Goal: Task Accomplishment & Management: Manage account settings

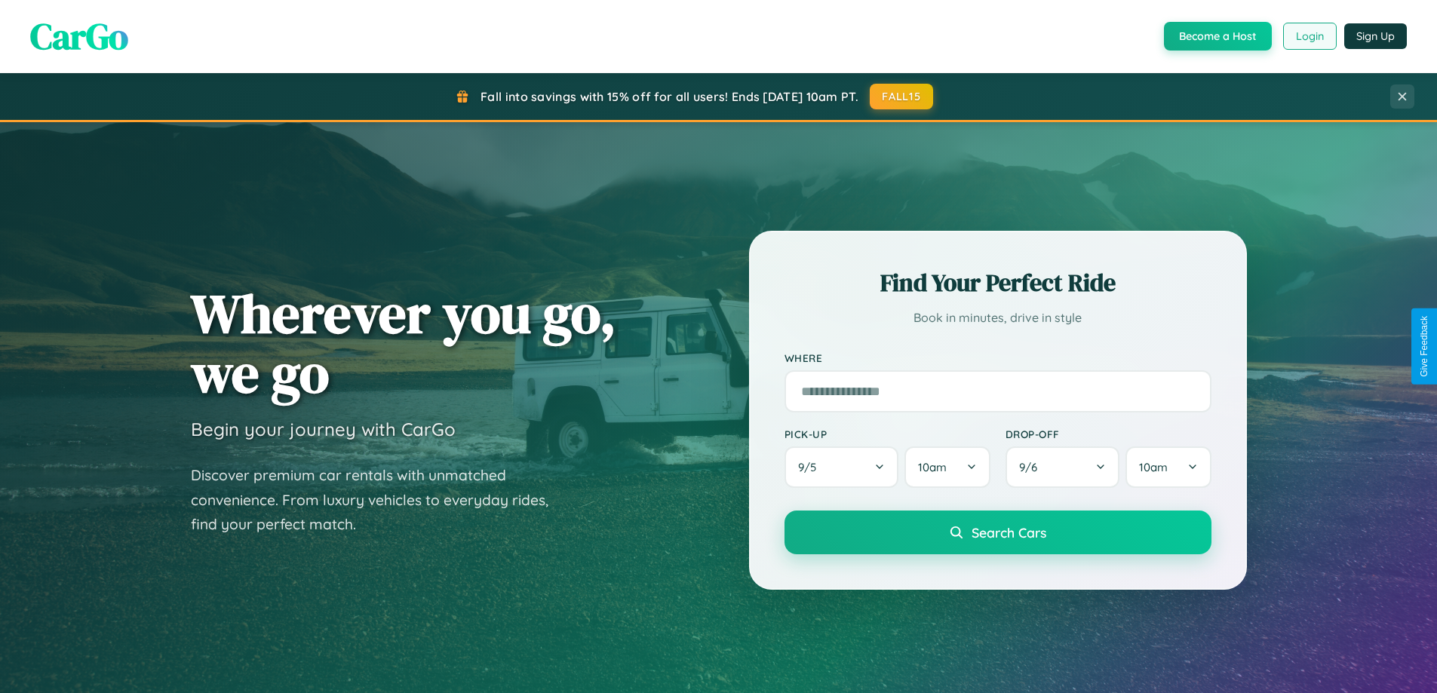
click at [1309, 36] on button "Login" at bounding box center [1310, 36] width 54 height 27
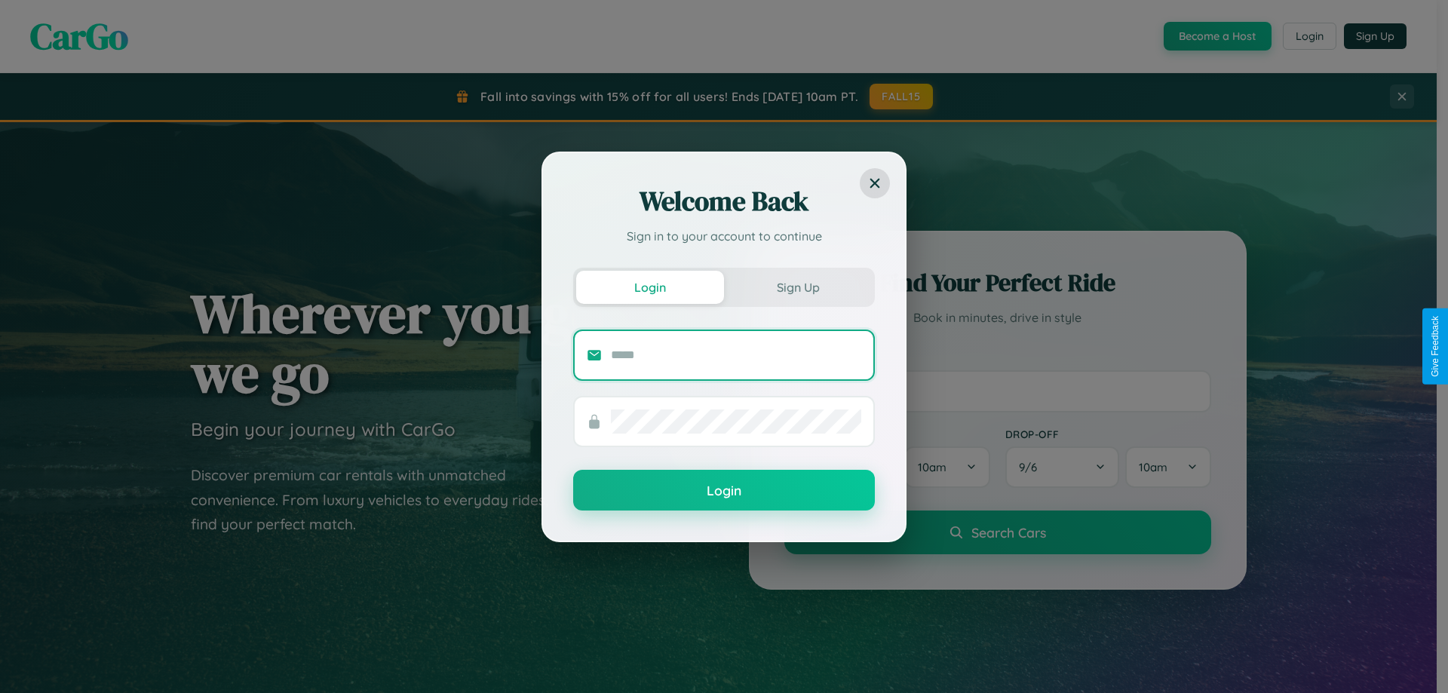
click at [736, 355] on input "text" at bounding box center [736, 355] width 250 height 24
type input "**********"
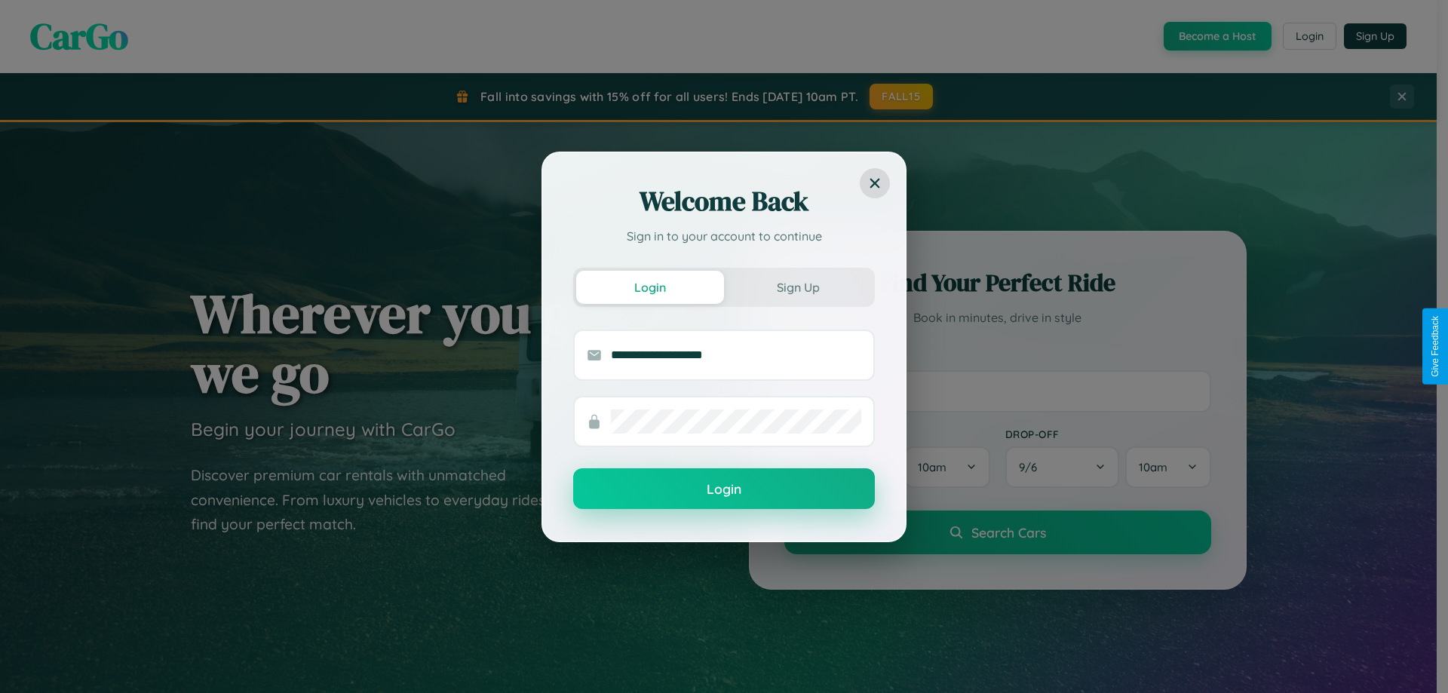
click at [724, 490] on button "Login" at bounding box center [724, 488] width 302 height 41
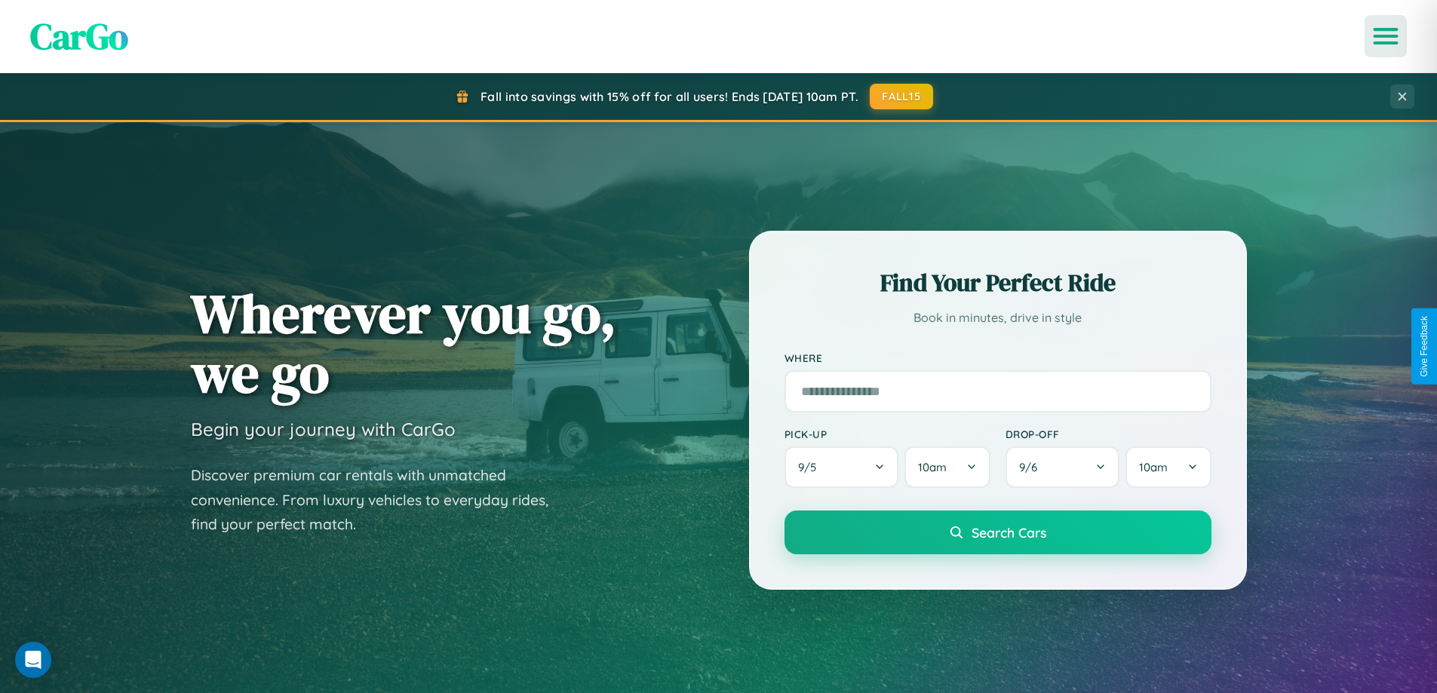
click at [1386, 36] on icon "Open menu" at bounding box center [1386, 36] width 22 height 14
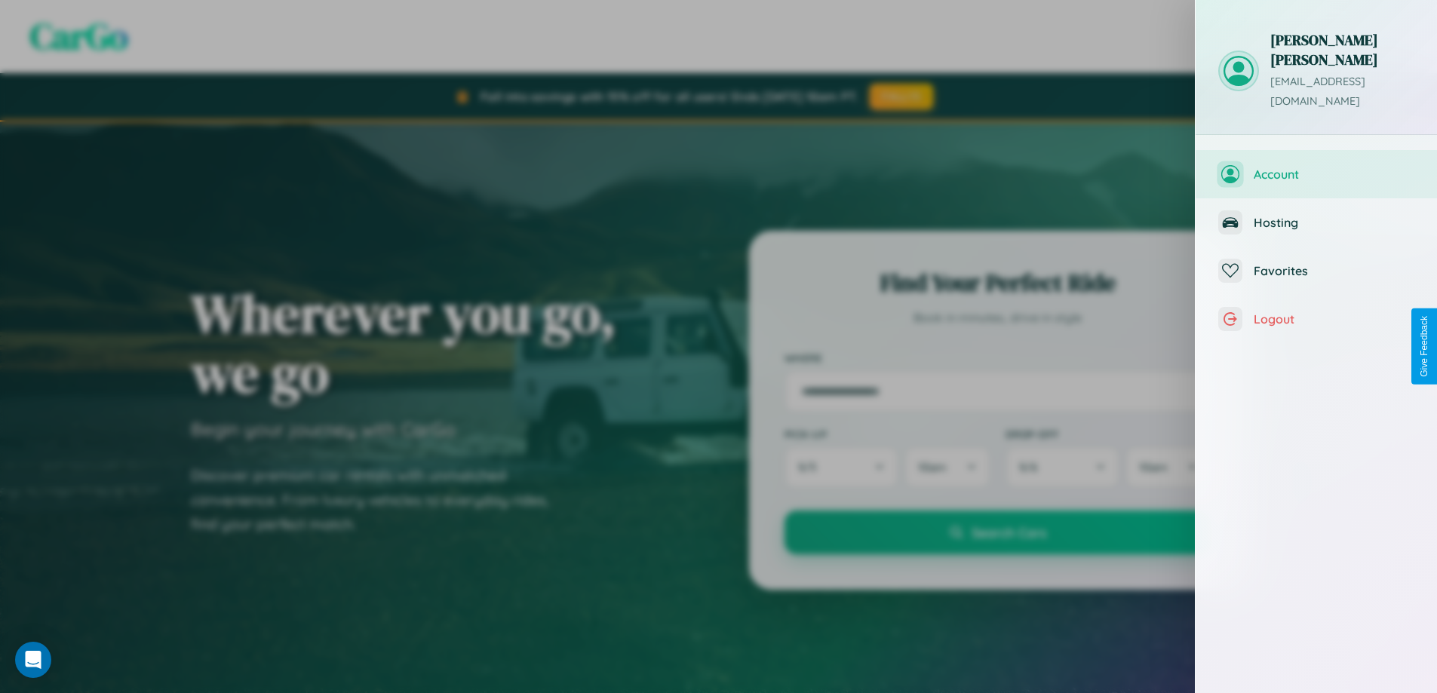
click at [1316, 167] on span "Account" at bounding box center [1334, 174] width 161 height 15
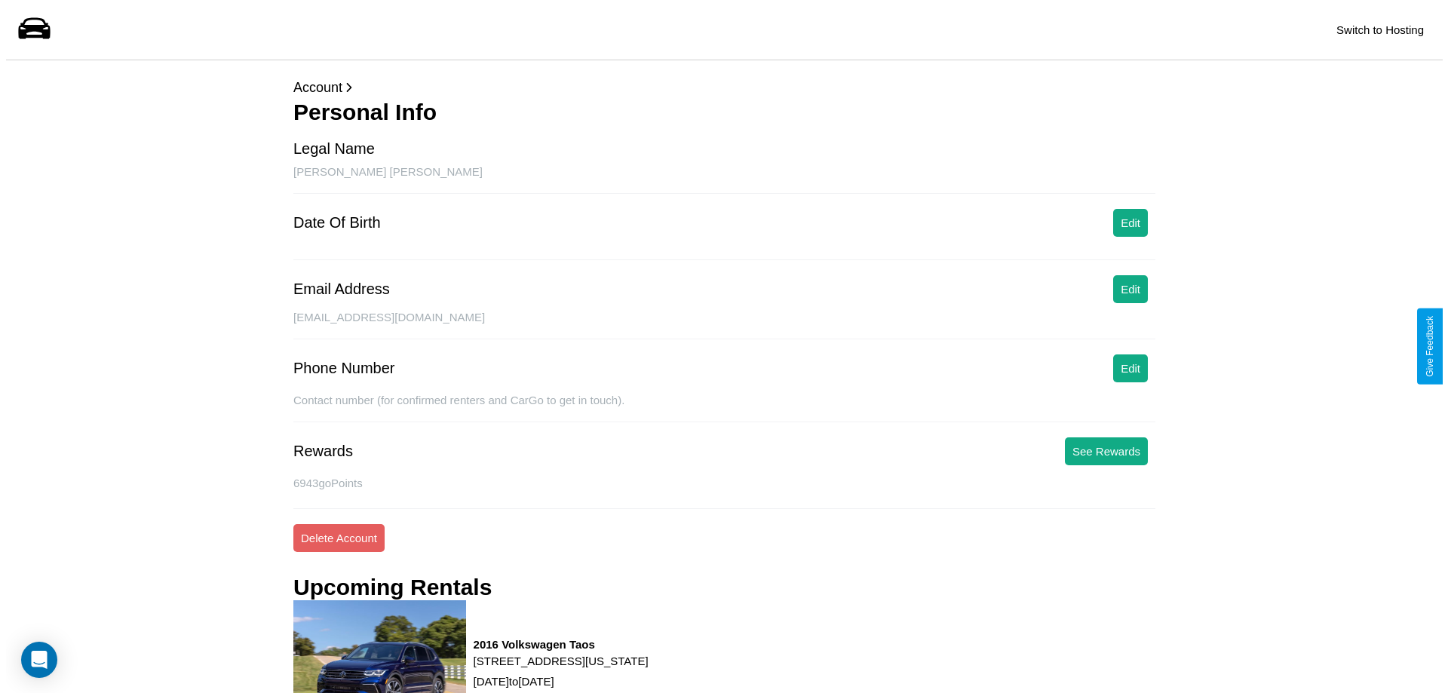
scroll to position [192, 0]
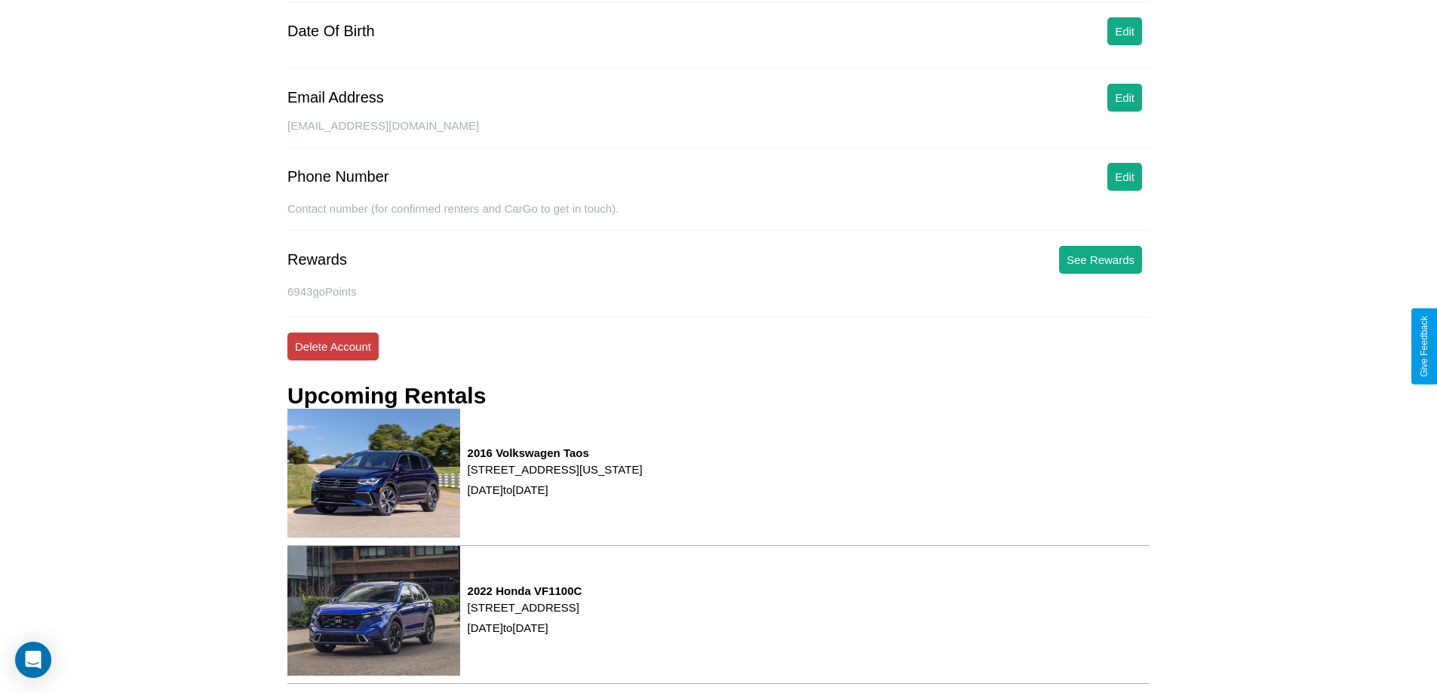
click at [333, 346] on button "Delete Account" at bounding box center [332, 347] width 91 height 28
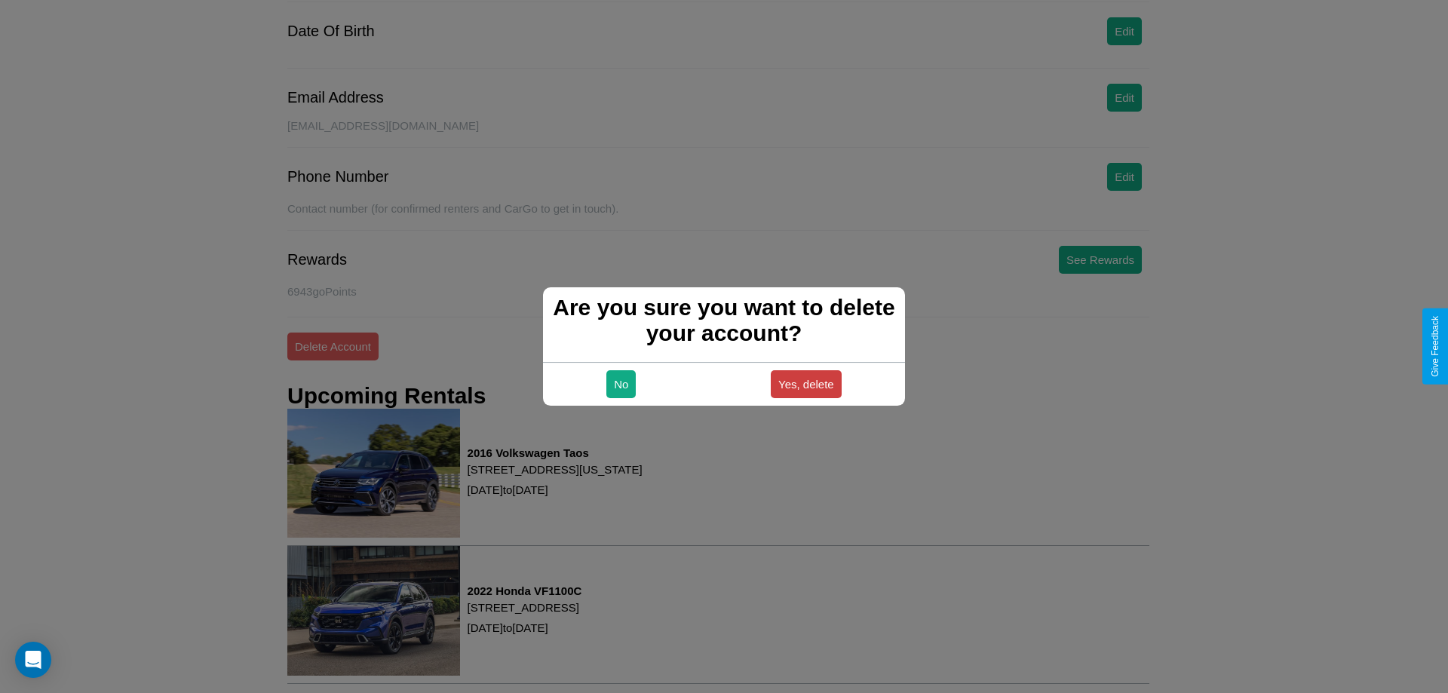
click at [806, 384] on button "Yes, delete" at bounding box center [806, 384] width 71 height 28
